Goal: Task Accomplishment & Management: Manage account settings

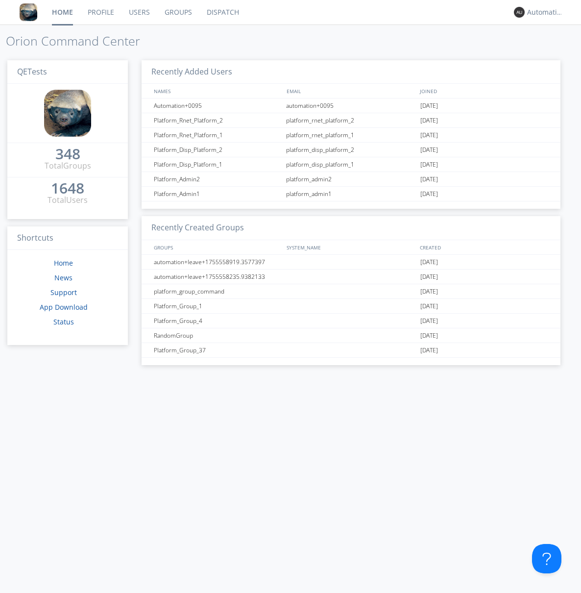
click at [177, 12] on link "Groups" at bounding box center [178, 12] width 42 height 24
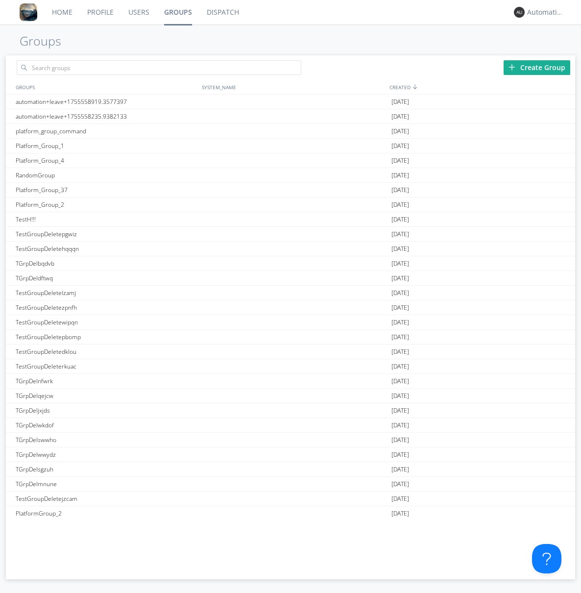
click at [537, 67] on div "Create Group" at bounding box center [537, 67] width 67 height 15
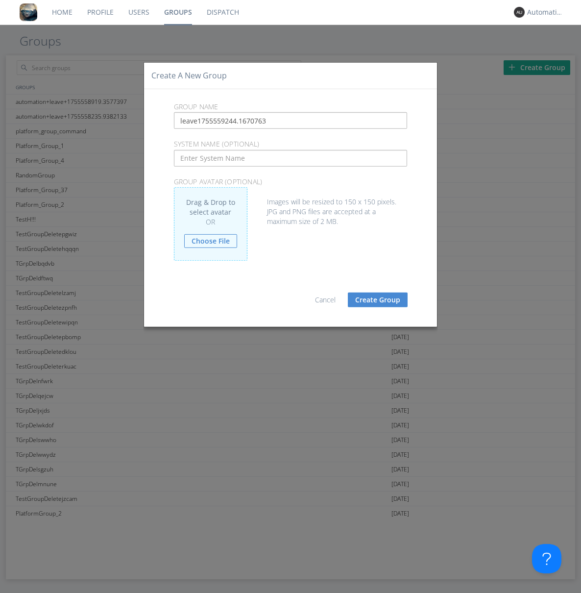
type input "leave1755559244.1670763"
click at [378, 299] on button "Create Group" at bounding box center [378, 299] width 60 height 15
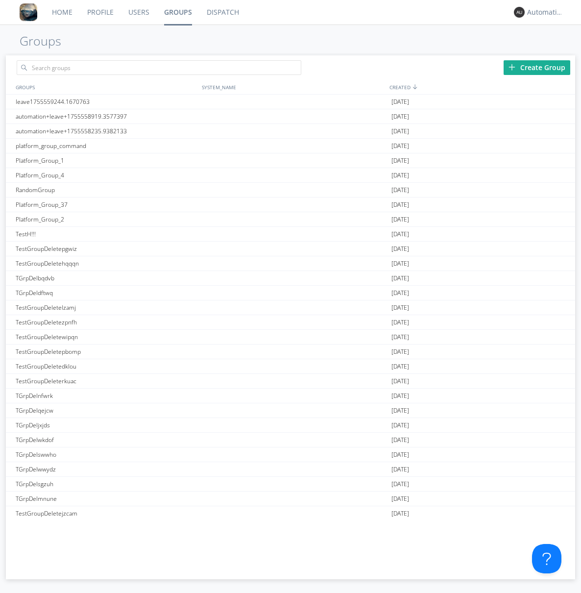
click at [177, 12] on link "Groups" at bounding box center [178, 12] width 43 height 24
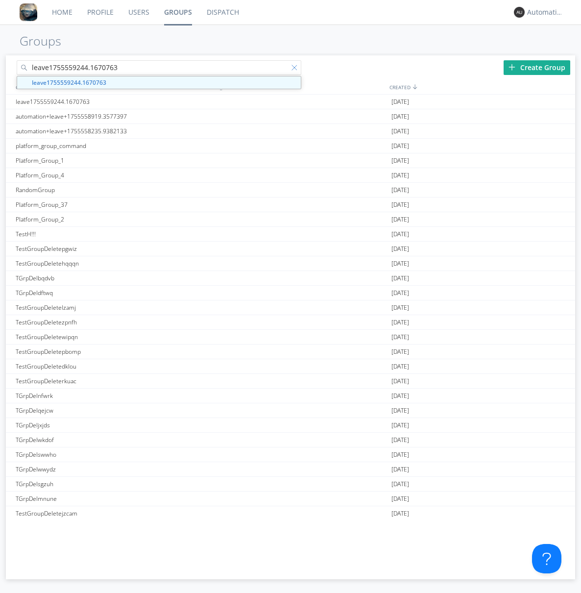
type input "leave1755559244.1670763"
click at [296, 69] on div at bounding box center [296, 70] width 10 height 10
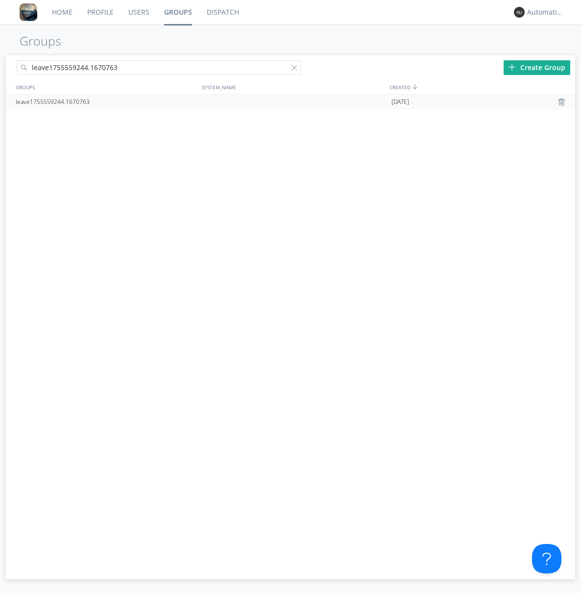
type input "leave1755559244.1670763"
click at [106, 101] on div "leave1755559244.1670763" at bounding box center [106, 102] width 187 height 15
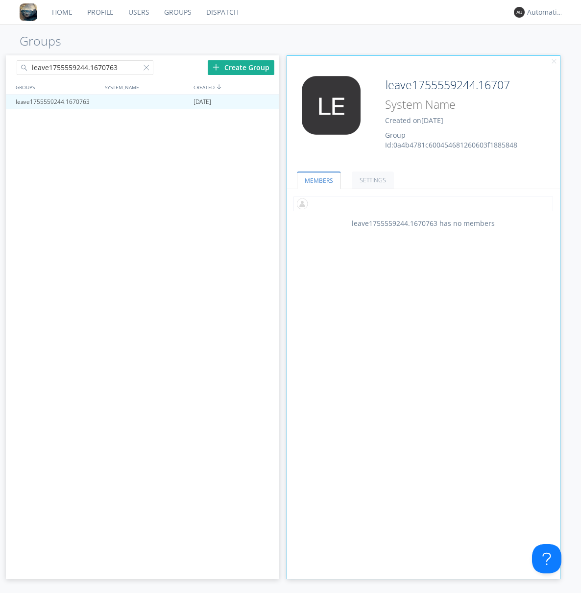
click at [423, 203] on input "text" at bounding box center [423, 203] width 260 height 15
type input "automation+0102"
click at [421, 203] on input "text" at bounding box center [423, 203] width 260 height 15
type input "automation+0103"
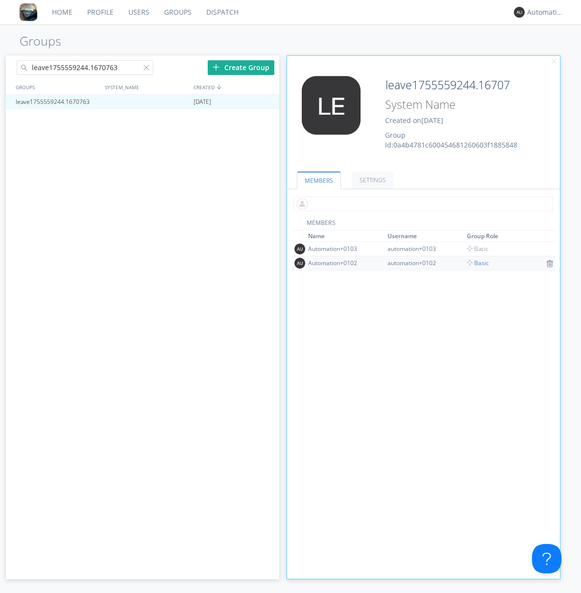
click at [421, 203] on input "text" at bounding box center [423, 203] width 260 height 15
click at [474, 263] on span "Basic" at bounding box center [478, 263] width 22 height 8
